Goal: Task Accomplishment & Management: Complete application form

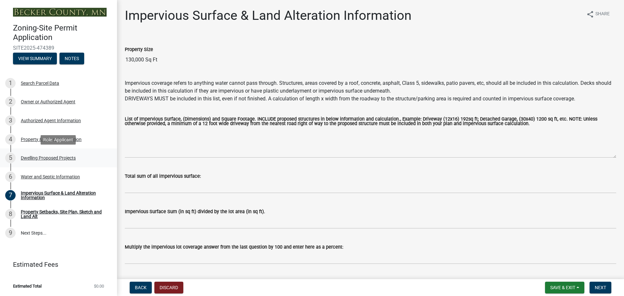
scroll to position [19, 0]
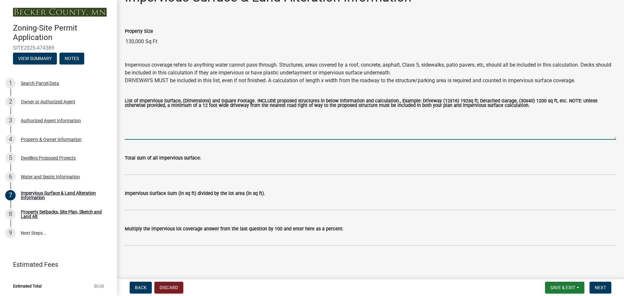
click at [173, 131] on textarea "List of Impervious Surface, (Dimensions) and Square Footage. INCLUDE proposed s…" at bounding box center [371, 124] width 492 height 31
click at [275, 129] on textarea "List of Impervious Surface, (Dimensions) and Square Footage. INCLUDE proposed s…" at bounding box center [371, 124] width 492 height 31
type textarea "See attached Blueprints"
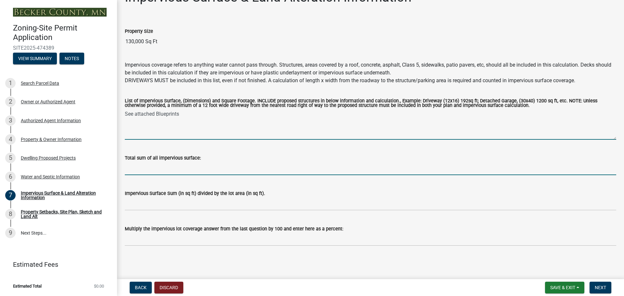
click at [277, 170] on input "Total sum of all impervious surface:" at bounding box center [371, 168] width 492 height 13
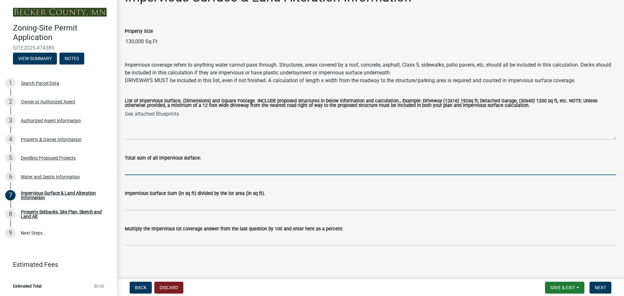
click at [171, 173] on input "Total sum of all impervious surface:" at bounding box center [371, 168] width 492 height 13
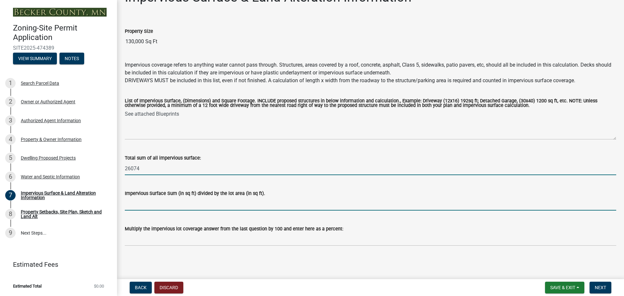
click at [134, 171] on input "26074" at bounding box center [371, 168] width 492 height 13
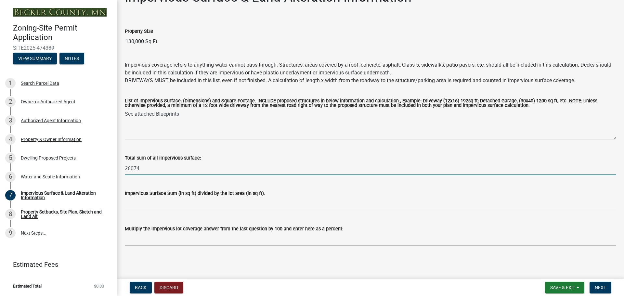
click at [129, 170] on input "26074" at bounding box center [371, 168] width 492 height 13
type input "26,074"
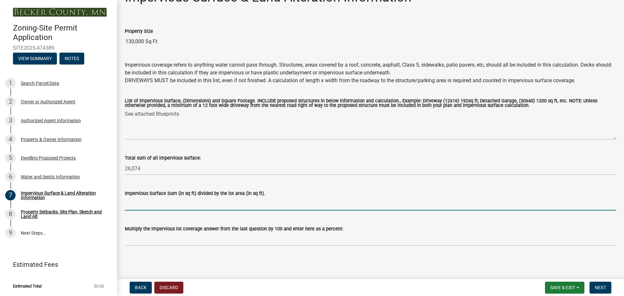
click at [131, 204] on input "Impervious Surface Sum (in sq ft) divided by the lot area (in sq ft)." at bounding box center [371, 203] width 492 height 13
type input ".181"
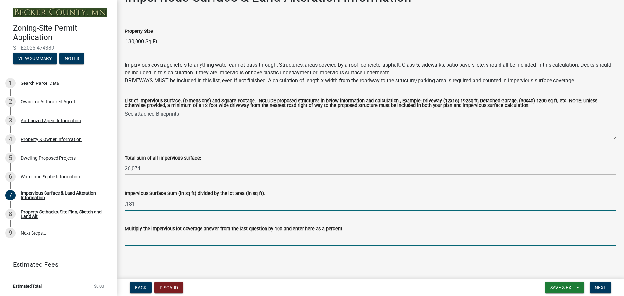
click at [143, 241] on input "Multiply the impervious lot coverage answer from the last question by 100 and e…" at bounding box center [371, 239] width 492 height 13
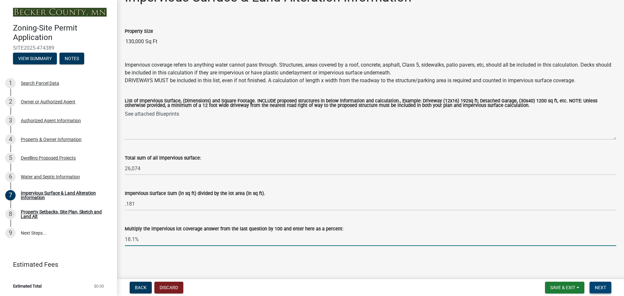
type input "18.1%"
click at [595, 283] on button "Next" at bounding box center [601, 288] width 22 height 12
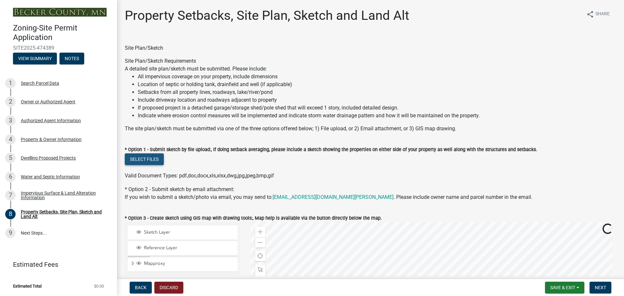
click at [152, 159] on button "Select files" at bounding box center [144, 159] width 39 height 12
click at [159, 153] on div "* Option 1 - Submit sketch by file upload:, If doing setback averaging, please …" at bounding box center [371, 150] width 492 height 8
click at [158, 156] on button "Select files" at bounding box center [144, 159] width 39 height 12
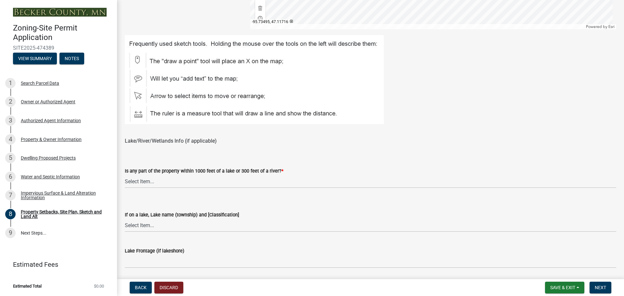
scroll to position [401, 0]
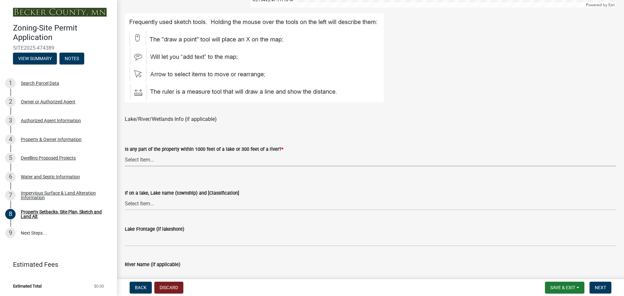
click at [182, 164] on select "Select Item... Shoreland-Riparian (Property is bordering a lake, river or strea…" at bounding box center [371, 159] width 492 height 13
click at [125, 153] on select "Select Item... Shoreland-Riparian (Property is bordering a lake, river or strea…" at bounding box center [371, 159] width 492 height 13
select select "7b13c63f-e699-4112-b373-98fbd28ec536"
click at [153, 203] on select "Select Item... [GEOGRAPHIC_DATA] is not listed below [GEOGRAPHIC_DATA] ([GEOGRA…" at bounding box center [371, 203] width 492 height 13
click at [125, 197] on select "Select Item... [GEOGRAPHIC_DATA] is not listed below [GEOGRAPHIC_DATA] ([GEOGRA…" at bounding box center [371, 203] width 492 height 13
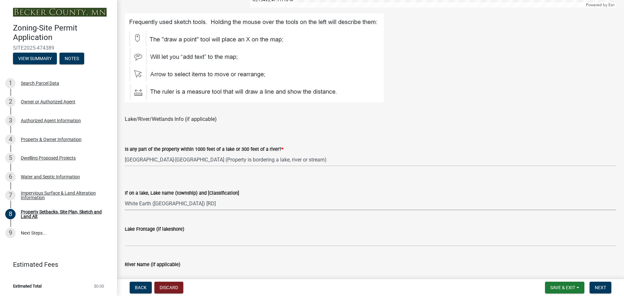
select select "87640abb-5130-4065-bced-0c1b260ce984"
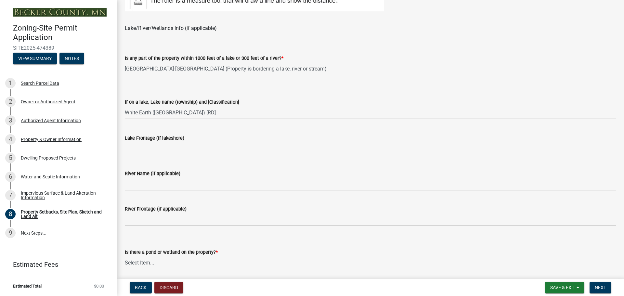
scroll to position [498, 0]
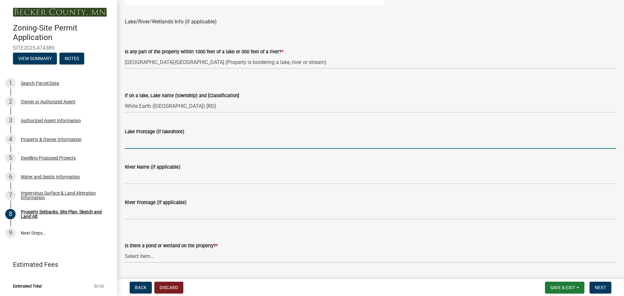
click at [145, 140] on input "Lake Frontage (if lakeshore)" at bounding box center [371, 142] width 492 height 13
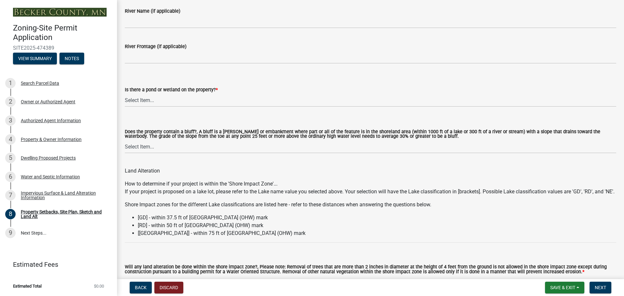
scroll to position [661, 0]
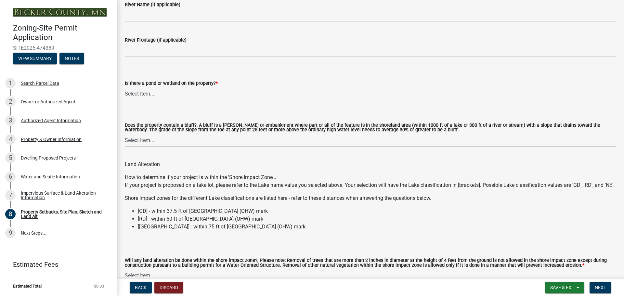
type input "150"
click at [207, 142] on select "Select Item... Yes No" at bounding box center [371, 140] width 492 height 13
click at [125, 134] on select "Select Item... Yes No" at bounding box center [371, 140] width 492 height 13
select select "b9185151-7fec-488a-a719-f11a93338dbd"
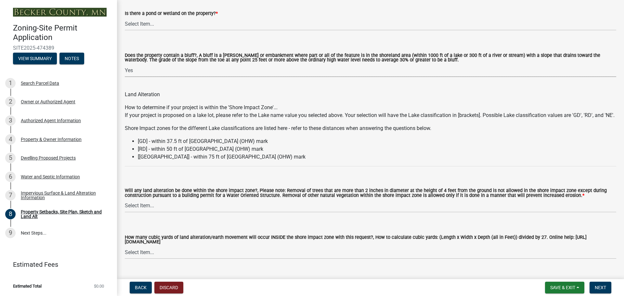
scroll to position [758, 0]
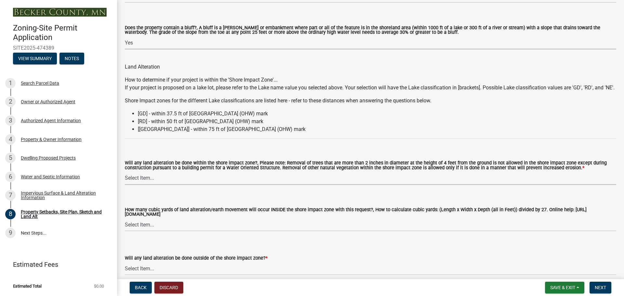
click at [158, 185] on select "Select Item... Yes No N/A" at bounding box center [371, 178] width 492 height 13
click at [125, 180] on select "Select Item... Yes No N/A" at bounding box center [371, 178] width 492 height 13
select select "e8ab2dc3-aa3f-46f3-9b4a-37eb25ad84af"
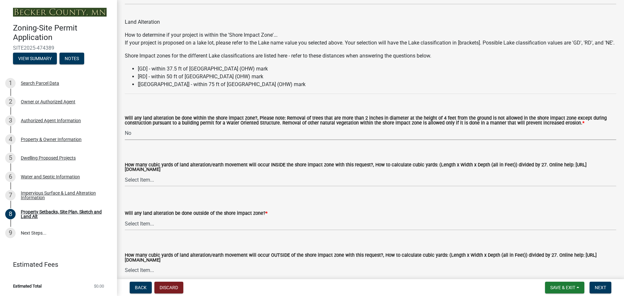
scroll to position [823, 0]
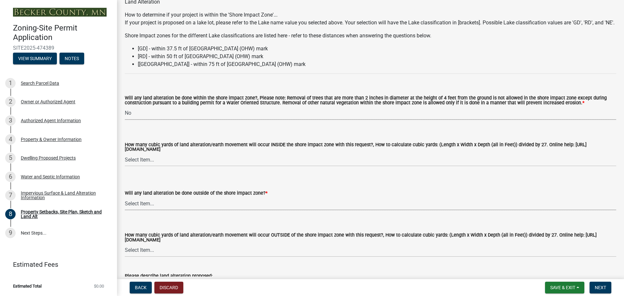
click at [180, 210] on select "Select Item... Yes No N/A" at bounding box center [371, 203] width 492 height 13
click at [125, 206] on select "Select Item... Yes No N/A" at bounding box center [371, 203] width 492 height 13
select select "5ad4ab64-b44e-481c-9000-9e5907aa74e1"
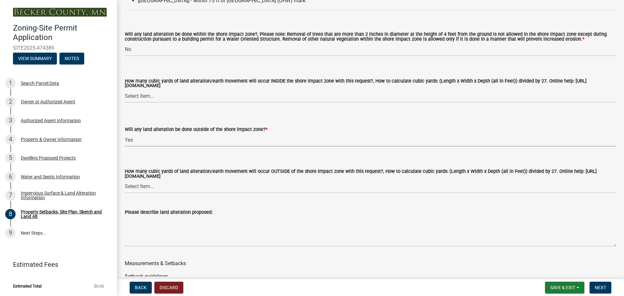
scroll to position [888, 0]
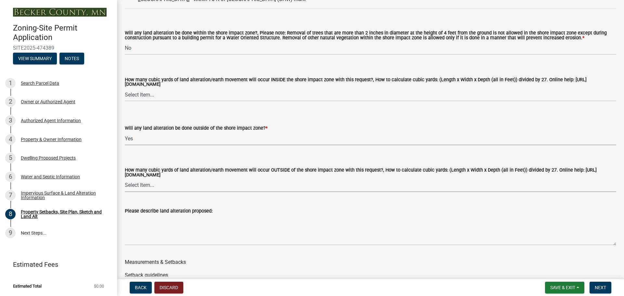
click at [174, 192] on select "Select Item... None 10 Cubic Yards or less 11-50 Cubic Yards Over 50 Cubic Yards" at bounding box center [371, 185] width 492 height 13
click at [125, 188] on select "Select Item... None 10 Cubic Yards or less 11-50 Cubic Yards Over 50 Cubic Yards" at bounding box center [371, 185] width 492 height 13
select select "e019de12-4845-45f2-ad10-5fb76eee0e55"
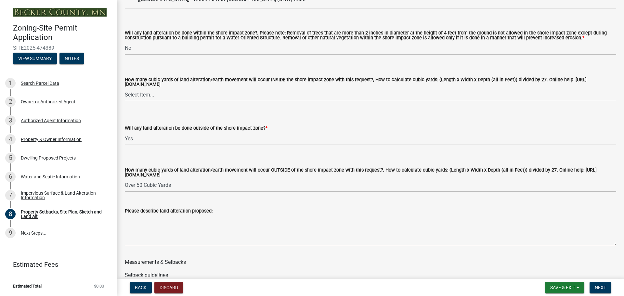
click at [180, 239] on textarea "Please describe land alteration proposed:" at bounding box center [371, 230] width 492 height 31
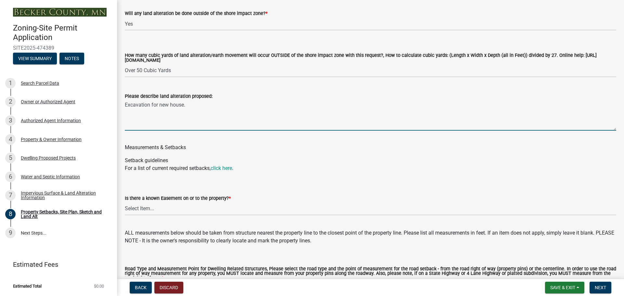
scroll to position [1019, 0]
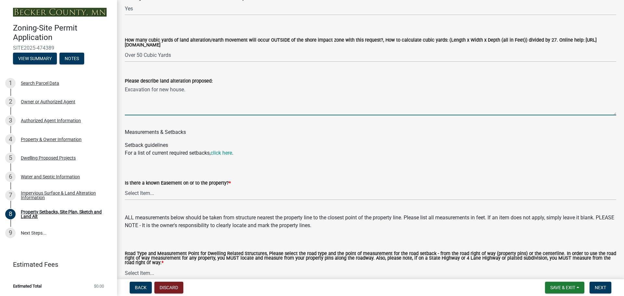
type textarea "Excavation for new house."
click at [181, 200] on select "Select Item... Yes No" at bounding box center [371, 193] width 492 height 13
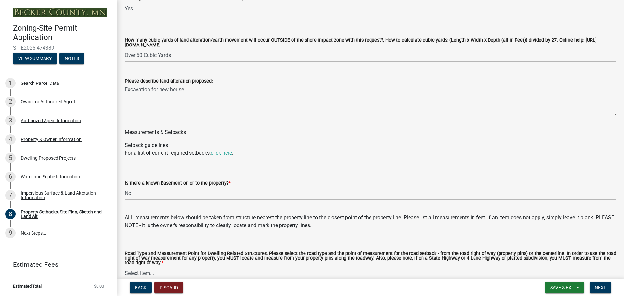
click at [125, 196] on select "Select Item... Yes No" at bounding box center [371, 193] width 492 height 13
select select "c8b8ea71-7088-4e87-a493-7bc88cc2835b"
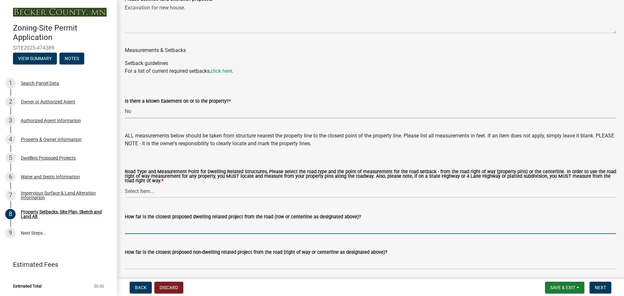
scroll to position [1116, 0]
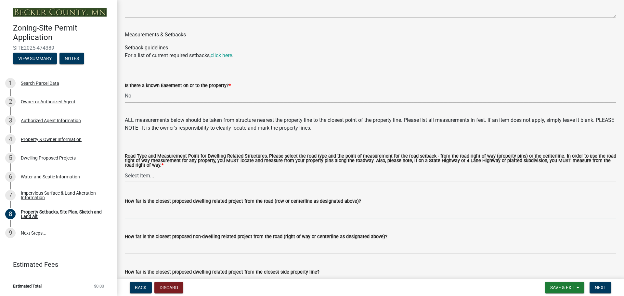
click at [160, 218] on input "How far is the closest proposed dwelling related project from the road (row or …" at bounding box center [371, 211] width 492 height 13
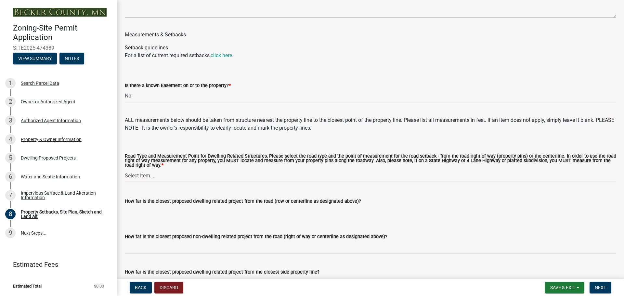
click at [154, 182] on select "Select Item... Private Easement - Right of Way Private Easement - Centerline Pu…" at bounding box center [371, 175] width 492 height 13
click at [125, 178] on select "Select Item... Private Easement - Right of Way Private Easement - Centerline Pu…" at bounding box center [371, 175] width 492 height 13
select select "133211ff-91ce-4a0a-9235-b48a7e2069a0"
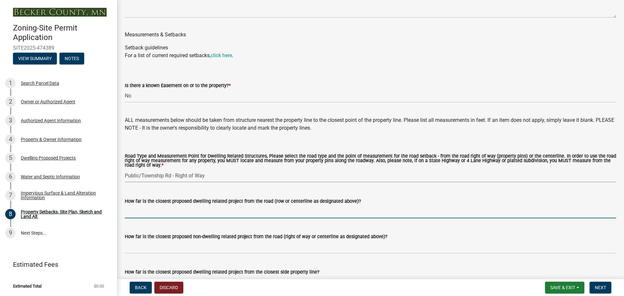
click at [211, 218] on input "How far is the closest proposed dwelling related project from the road (row or …" at bounding box center [371, 211] width 492 height 13
type input "75+'"
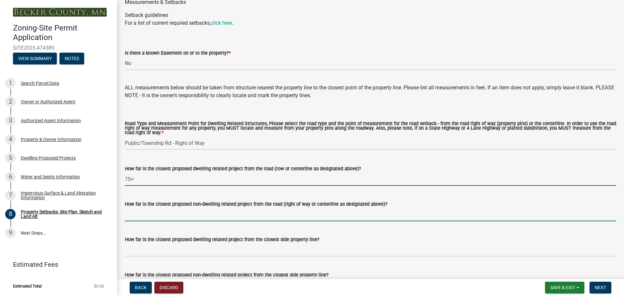
click at [225, 221] on input "How far is the closest proposed non-dwelling related project from the road (rig…" at bounding box center [371, 214] width 492 height 13
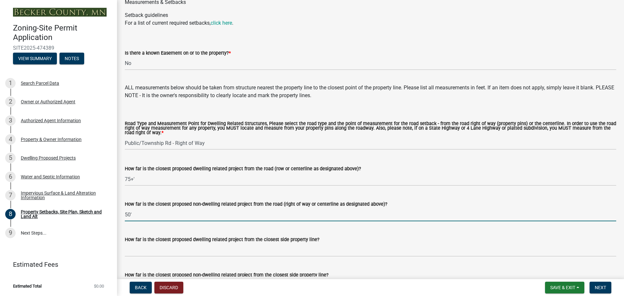
type input "50'"
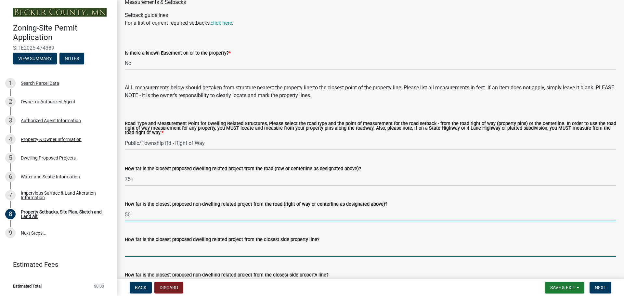
click at [230, 256] on input "How far is the closest proposed dwelling related project from the closest side …" at bounding box center [371, 249] width 492 height 13
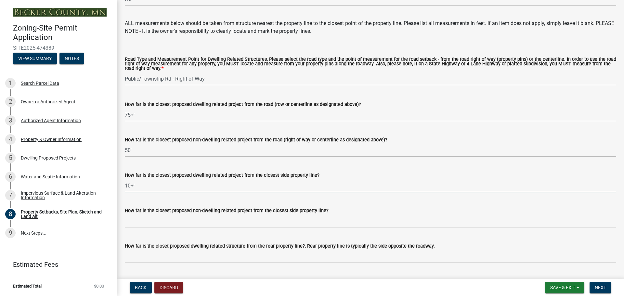
scroll to position [1214, 0]
type input "10+'"
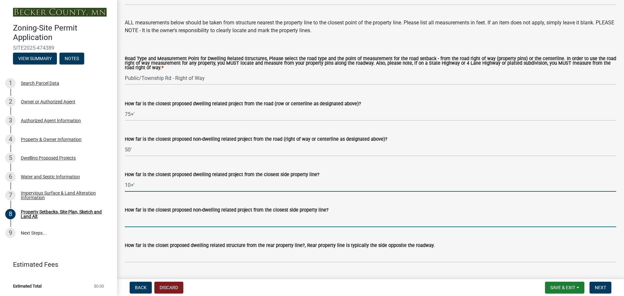
click at [288, 226] on input "How far is the closest proposed non-dwelling related project from the closest s…" at bounding box center [371, 220] width 492 height 13
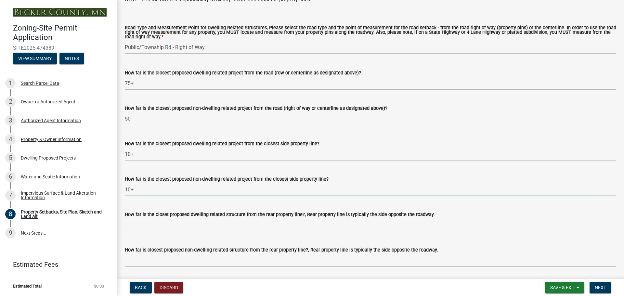
scroll to position [1246, 0]
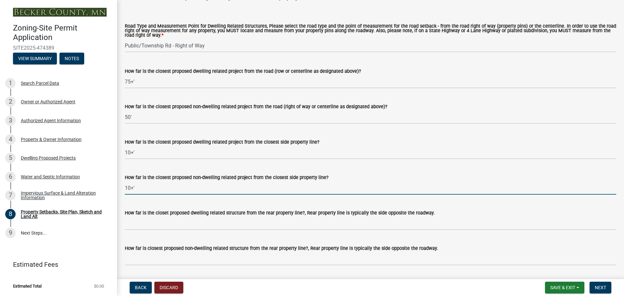
type input "10+'"
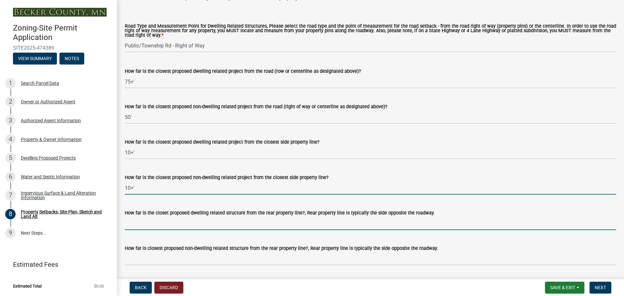
click at [213, 230] on input "How far is the closet proposed dwelling related structure from the rear propert…" at bounding box center [371, 223] width 492 height 13
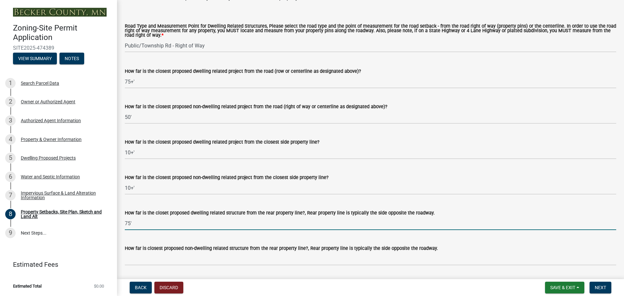
type input "75'"
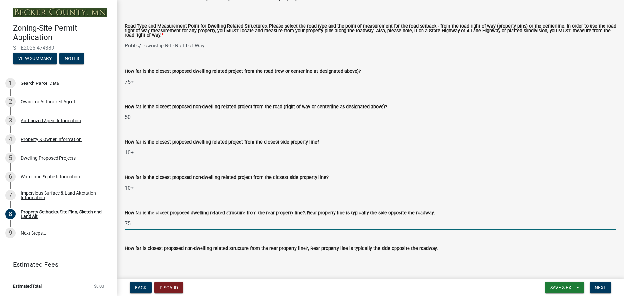
click at [213, 266] on input "How far is closest proposed non-dwelling related structure from the rear proper…" at bounding box center [371, 258] width 492 height 13
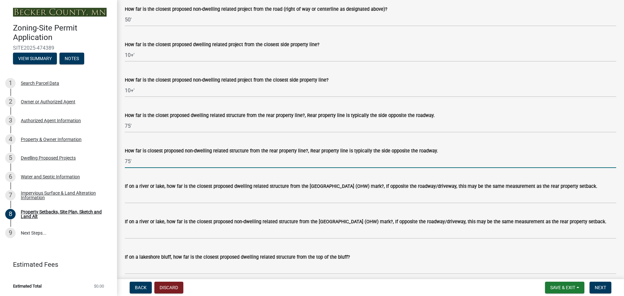
scroll to position [1376, 0]
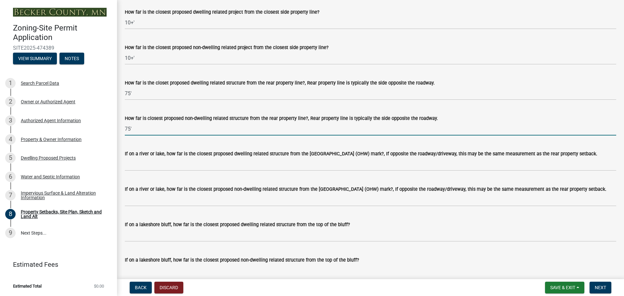
type input "75'"
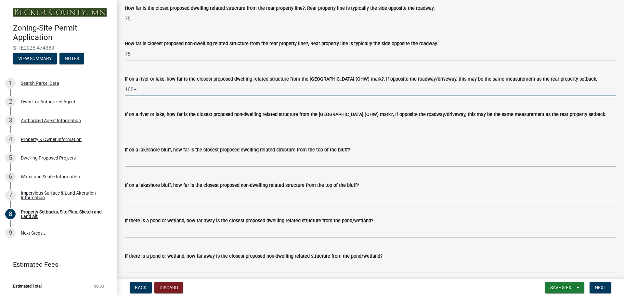
scroll to position [1448, 0]
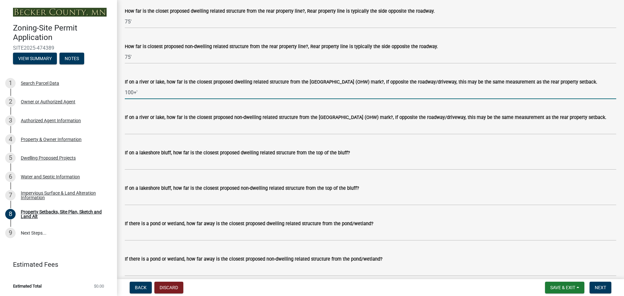
type input "100+'"
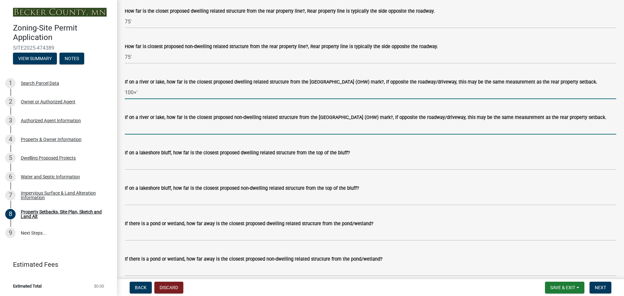
click at [134, 135] on input "If on a river or lake, how far is the closest proposed non-dwelling related str…" at bounding box center [371, 127] width 492 height 13
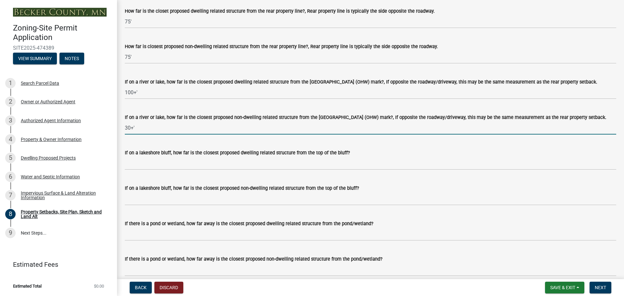
type input "30+'"
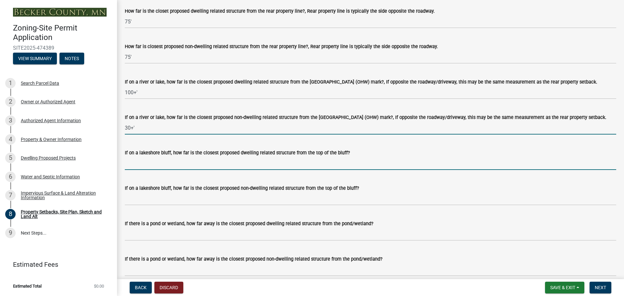
click at [218, 170] on input "If on a lakeshore bluff, how far is the closest proposed dwelling related struc…" at bounding box center [371, 163] width 492 height 13
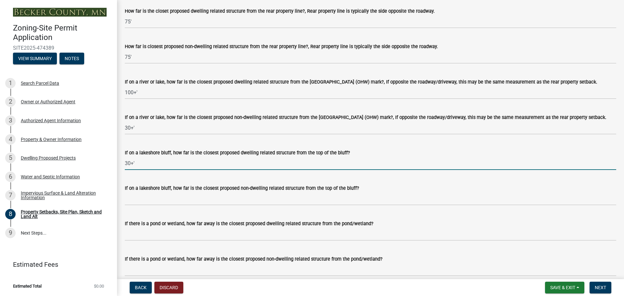
type input "30+'"
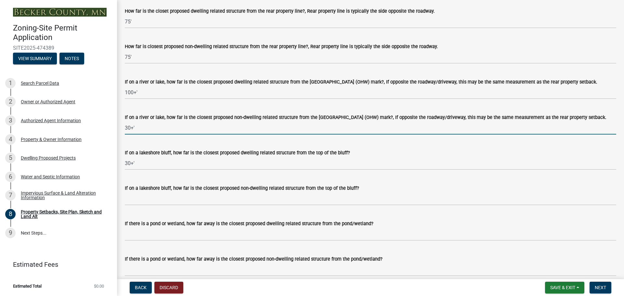
drag, startPoint x: 146, startPoint y: 138, endPoint x: 122, endPoint y: 136, distance: 24.2
click at [122, 135] on div "If on a river or lake, how far is the closest proposed non-dwelling related str…" at bounding box center [370, 119] width 501 height 30
type input "100+'"
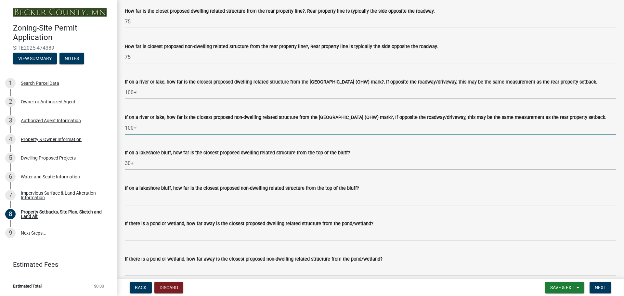
click at [143, 205] on input "If on a lakeshore bluff, how far is the closest proposed non-dwelling related s…" at bounding box center [371, 198] width 492 height 13
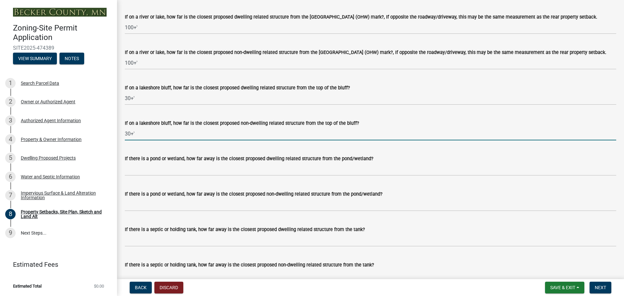
scroll to position [1545, 0]
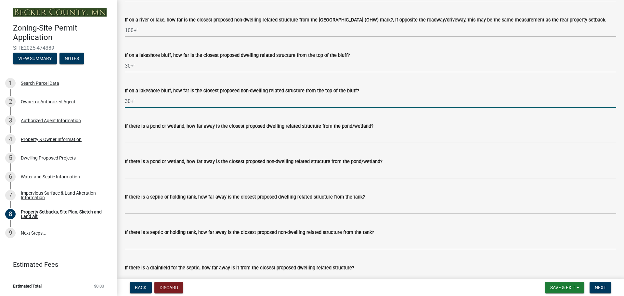
type input "30+'"
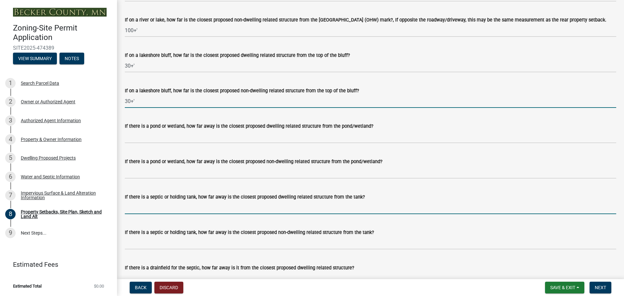
click at [205, 214] on input "If there is a septic or holding tank, how far away is the closest proposed dwel…" at bounding box center [371, 207] width 492 height 13
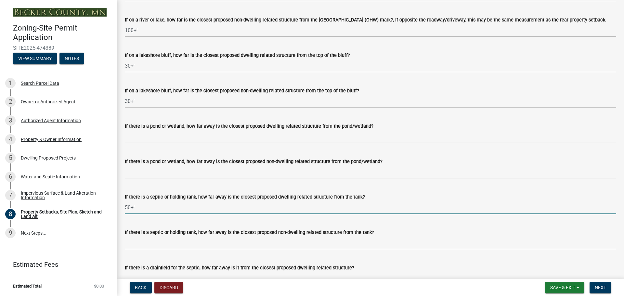
type input "50+'"
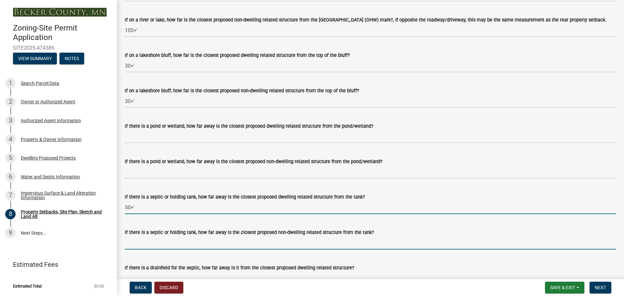
click at [201, 248] on input "If there is a septic or holding tank, how far away is the closest proposed non-…" at bounding box center [371, 242] width 492 height 13
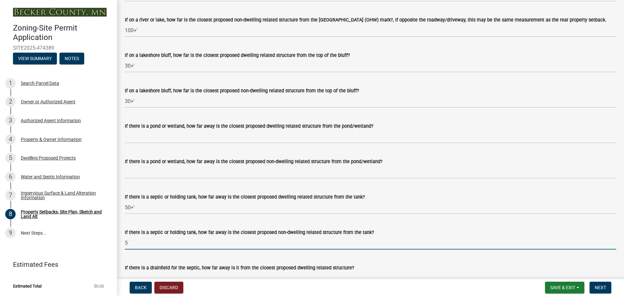
type input "5"
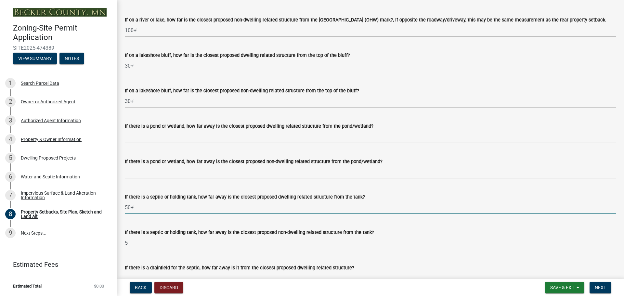
drag, startPoint x: 143, startPoint y: 218, endPoint x: 125, endPoint y: 216, distance: 19.0
click at [125, 214] on div "If there is a septic or holding tank, how far away is the closest proposed dwel…" at bounding box center [370, 199] width 501 height 30
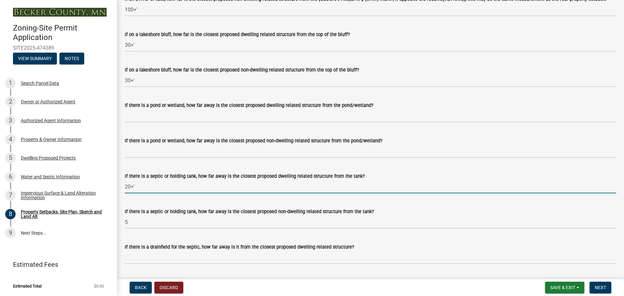
scroll to position [1578, 0]
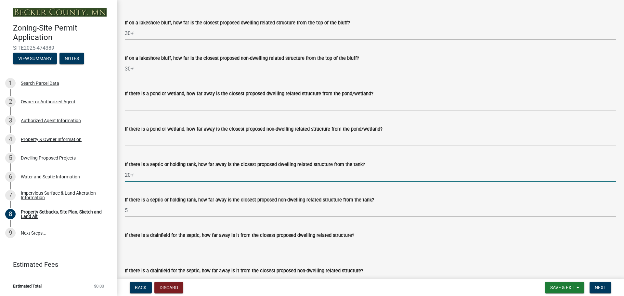
type input "20+'"
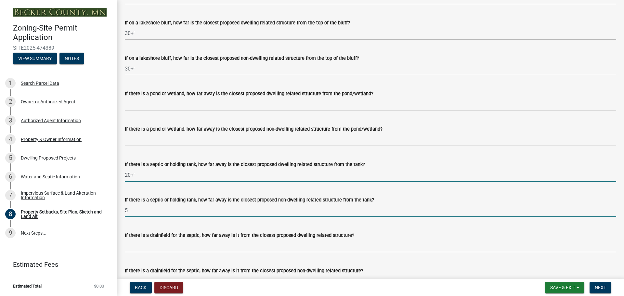
click at [161, 217] on input "5" at bounding box center [371, 210] width 492 height 13
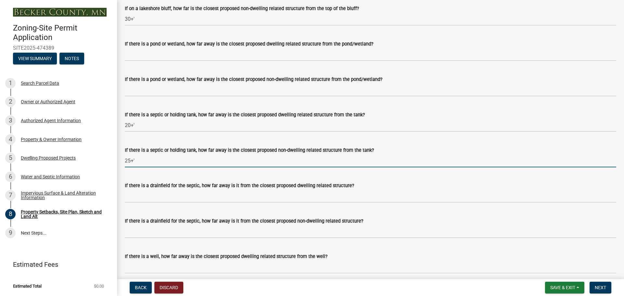
scroll to position [1643, 0]
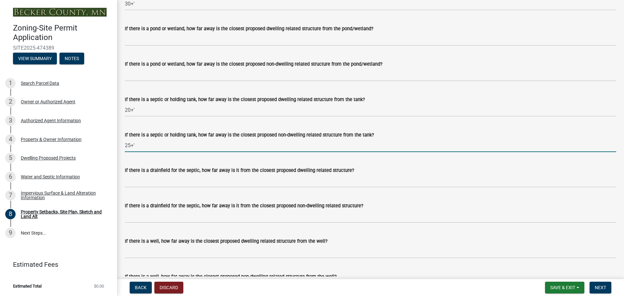
type input "25+'"
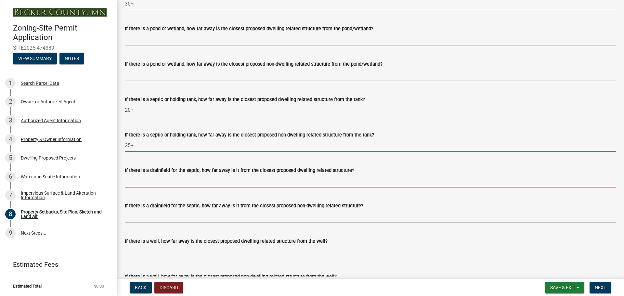
click at [159, 188] on input "If there is a drainfield for the septic, how far away is it from the closest pr…" at bounding box center [371, 180] width 492 height 13
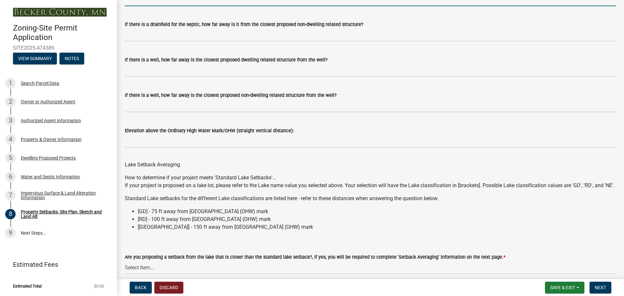
scroll to position [1871, 0]
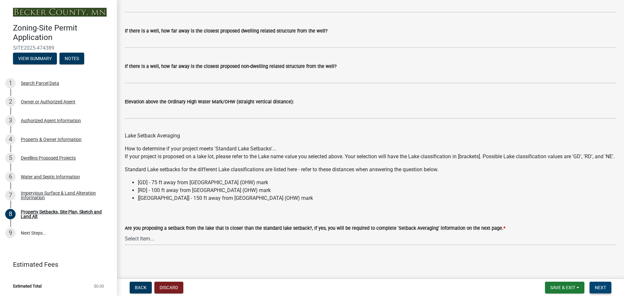
click at [597, 286] on span "Next" at bounding box center [600, 287] width 11 height 5
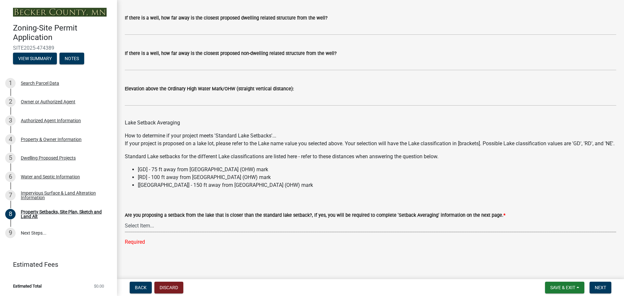
click at [207, 232] on select "Select Item... Yes No N/A" at bounding box center [371, 225] width 492 height 13
click at [125, 232] on select "Select Item... Yes No N/A" at bounding box center [371, 225] width 492 height 13
select select "19d13e65-c93d-443e-910a-7a17299544cc"
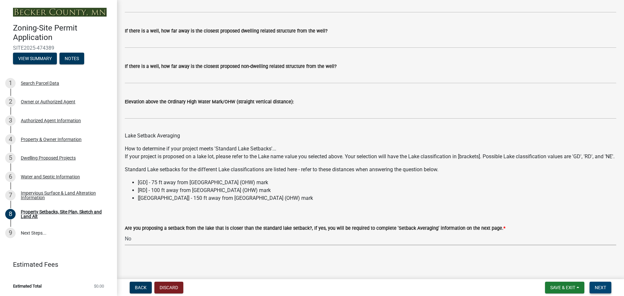
click at [597, 286] on span "Next" at bounding box center [600, 287] width 11 height 5
click at [595, 287] on button "Next" at bounding box center [601, 288] width 22 height 12
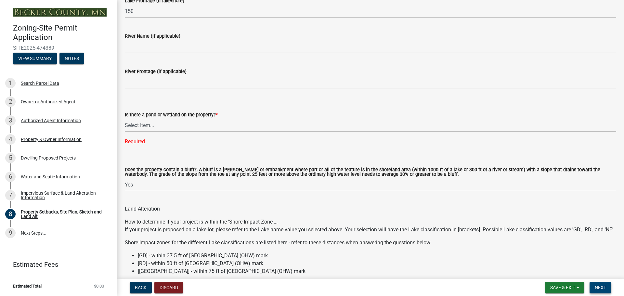
scroll to position [618, 0]
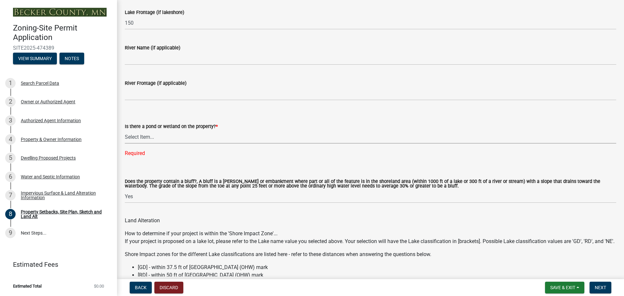
click at [149, 138] on select "Select Item... Yes No" at bounding box center [371, 136] width 492 height 13
click at [125, 130] on select "Select Item... Yes No" at bounding box center [371, 136] width 492 height 13
select select "b56a4575-9846-47cf-8067-c59a4853da22"
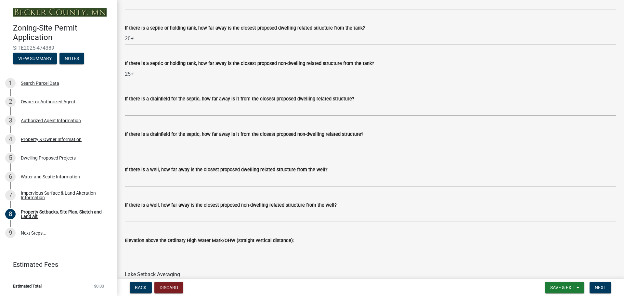
scroll to position [1871, 0]
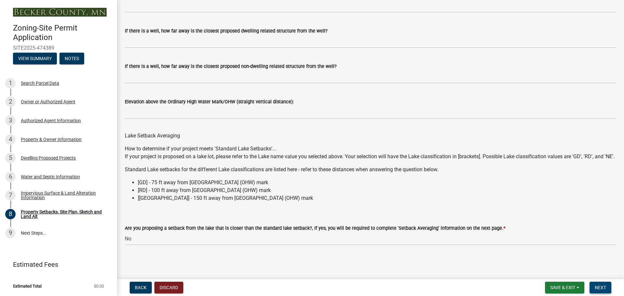
click at [599, 289] on span "Next" at bounding box center [600, 287] width 11 height 5
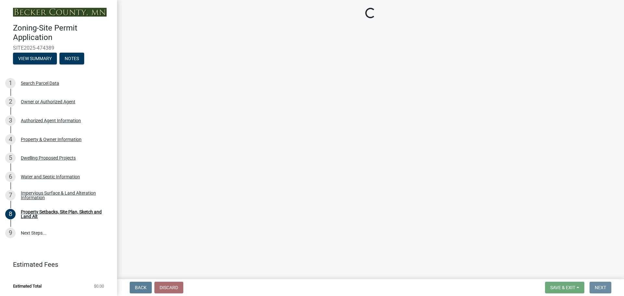
scroll to position [0, 0]
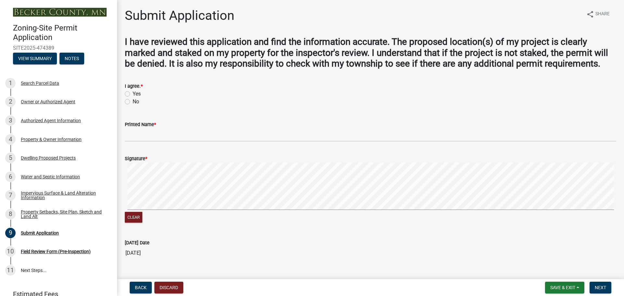
click at [133, 92] on label "Yes" at bounding box center [137, 94] width 8 height 8
click at [133, 92] on input "Yes" at bounding box center [135, 92] width 4 height 4
radio input "true"
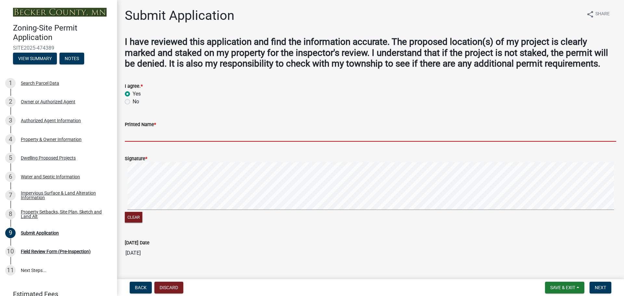
click at [154, 130] on input "Printed Name *" at bounding box center [371, 134] width 492 height 13
type input "[PERSON_NAME]"
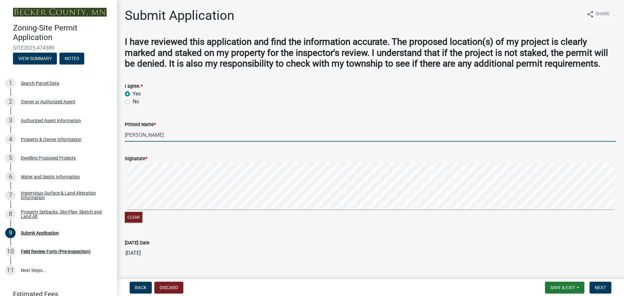
click at [291, 148] on form "Signature * Clear" at bounding box center [371, 185] width 492 height 77
click at [600, 290] on span "Next" at bounding box center [600, 287] width 11 height 5
